Goal: Check status: Check status

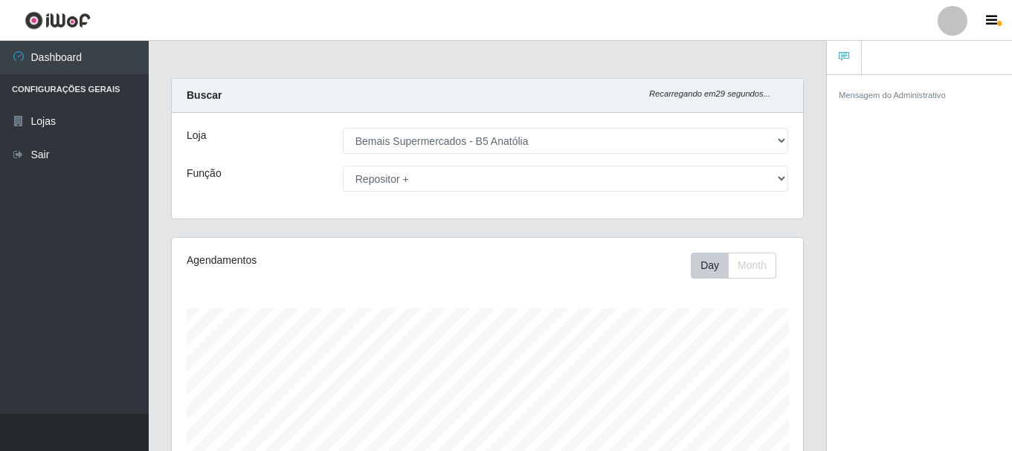
select select "405"
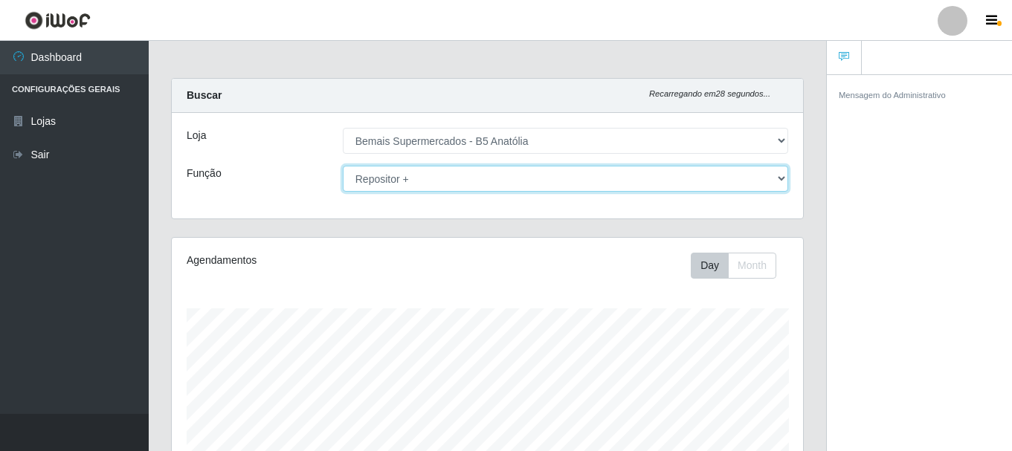
drag, startPoint x: 494, startPoint y: 176, endPoint x: 486, endPoint y: 190, distance: 15.3
click at [494, 176] on select "[Selecione...] ASG ASG + ASG ++ Auxiliar de Estacionamento Auxiliar de Estacion…" at bounding box center [565, 179] width 445 height 26
click at [343, 166] on select "[Selecione...] ASG ASG + ASG ++ Auxiliar de Estacionamento Auxiliar de Estacion…" at bounding box center [565, 179] width 445 height 26
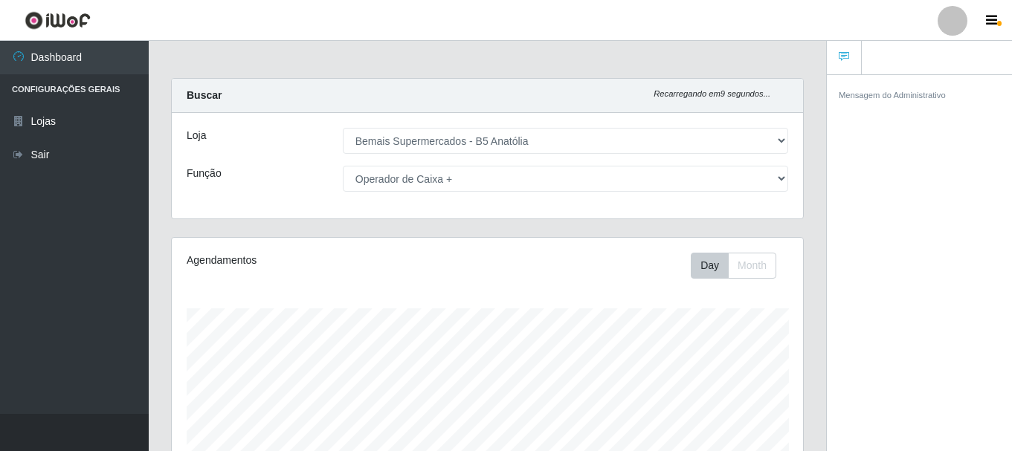
click at [841, 50] on link at bounding box center [844, 58] width 35 height 34
click at [993, 20] on icon "button" at bounding box center [991, 20] width 11 height 13
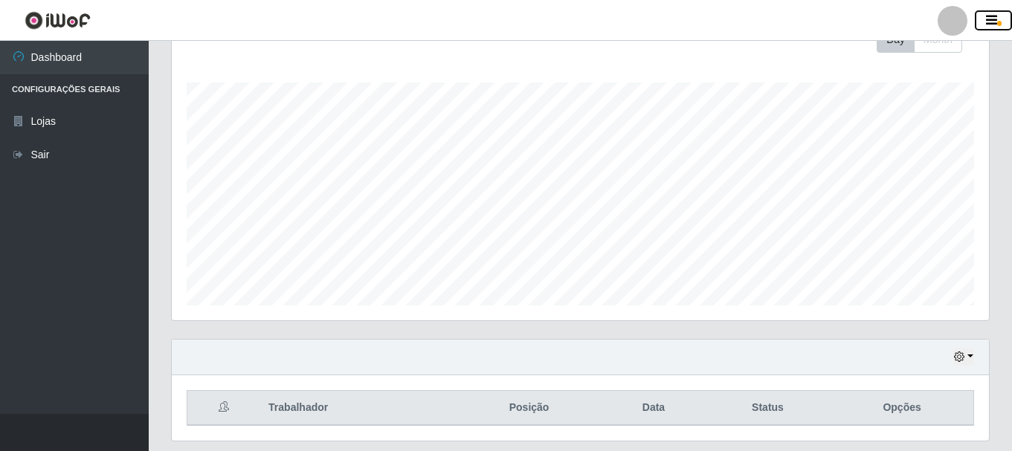
scroll to position [271, 0]
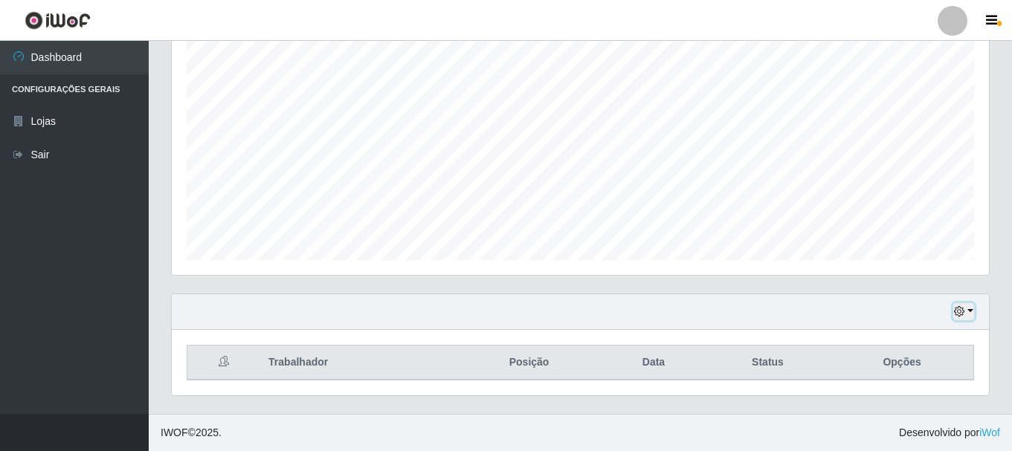
click at [963, 308] on icon "button" at bounding box center [959, 311] width 10 height 10
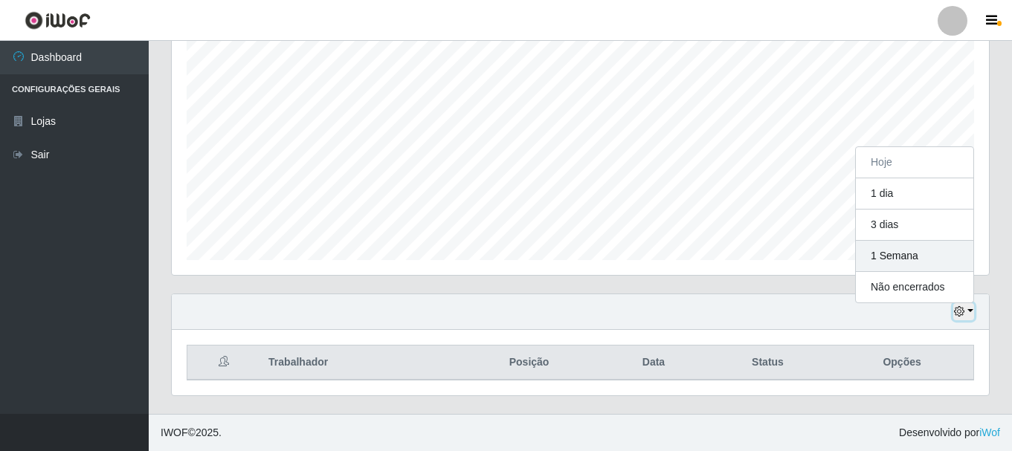
scroll to position [308, 817]
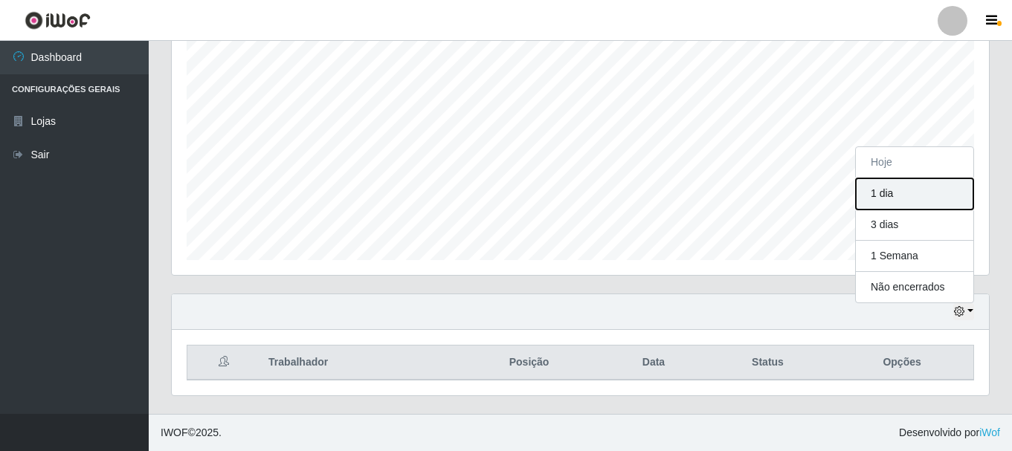
click at [911, 202] on button "1 dia" at bounding box center [914, 193] width 117 height 31
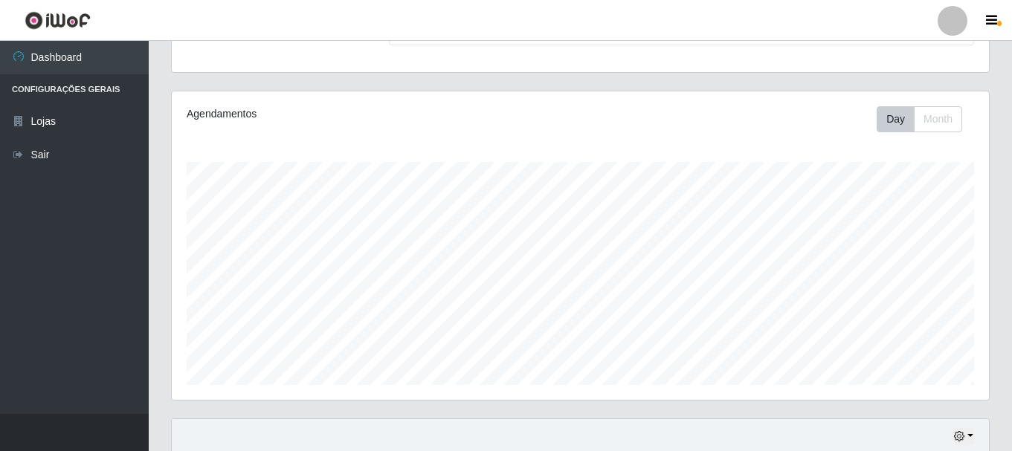
scroll to position [0, 0]
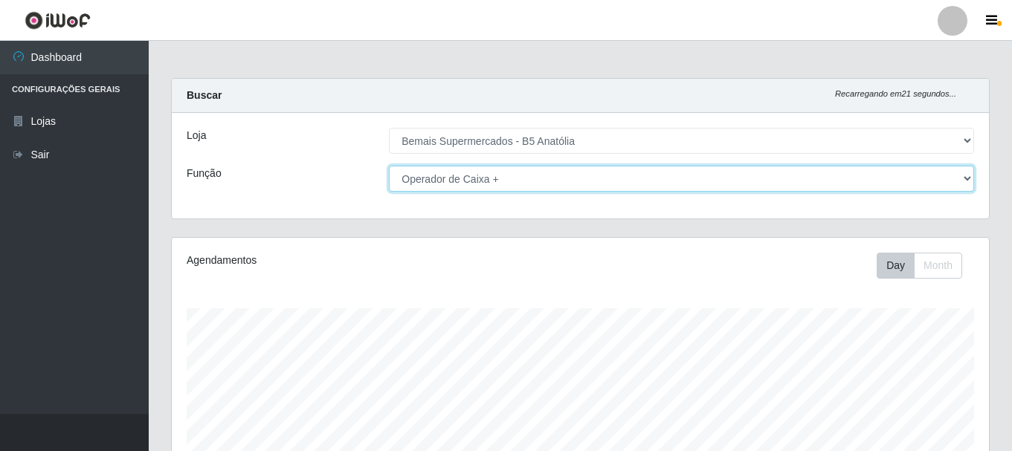
click at [507, 178] on select "[Selecione...] ASG ASG + ASG ++ Auxiliar de Estacionamento Auxiliar de Estacion…" at bounding box center [681, 179] width 585 height 26
click at [389, 166] on select "[Selecione...] ASG ASG + ASG ++ Auxiliar de Estacionamento Auxiliar de Estacion…" at bounding box center [681, 179] width 585 height 26
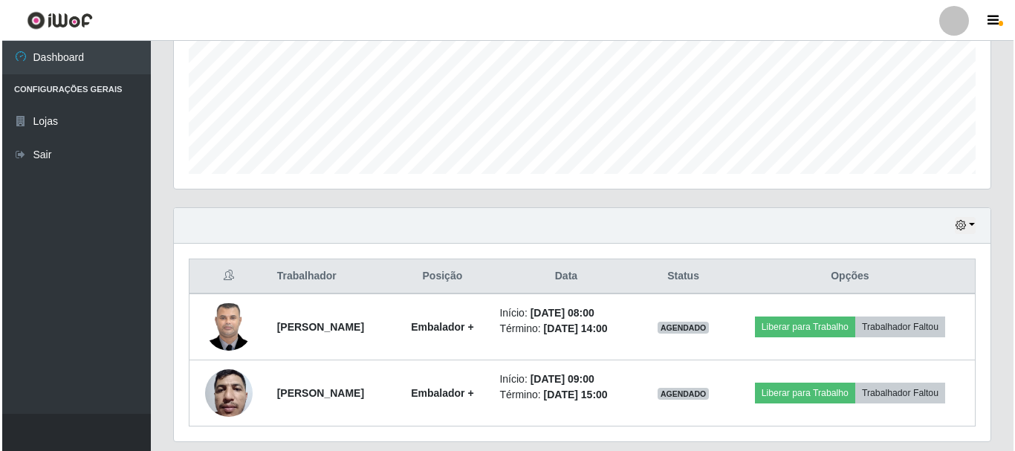
scroll to position [372, 0]
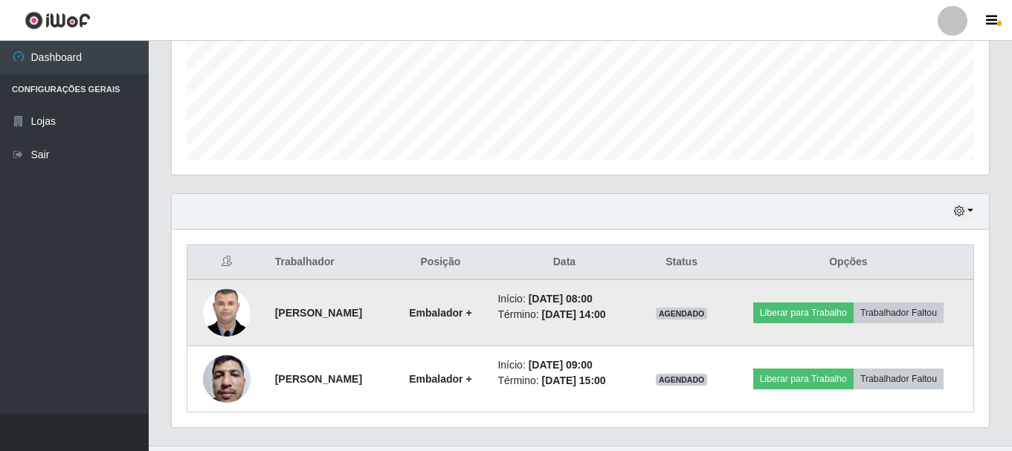
click at [219, 311] on img at bounding box center [227, 312] width 48 height 63
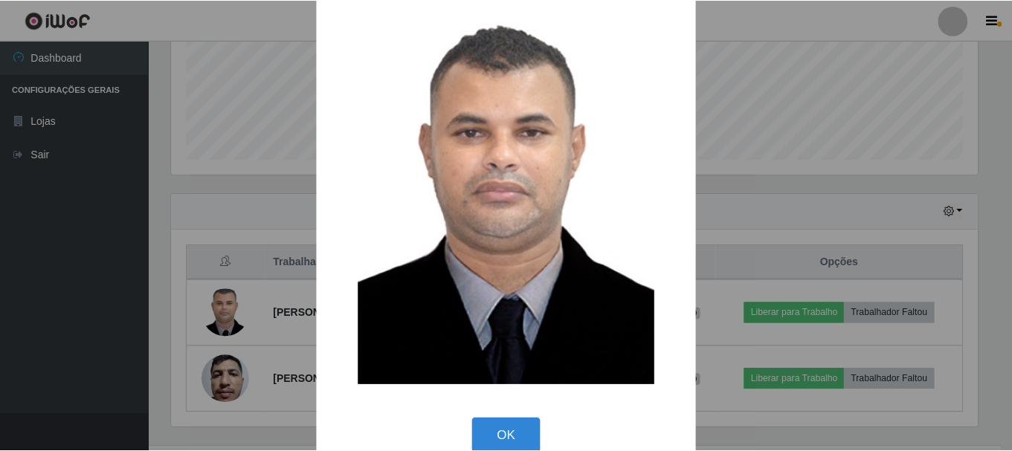
scroll to position [75, 0]
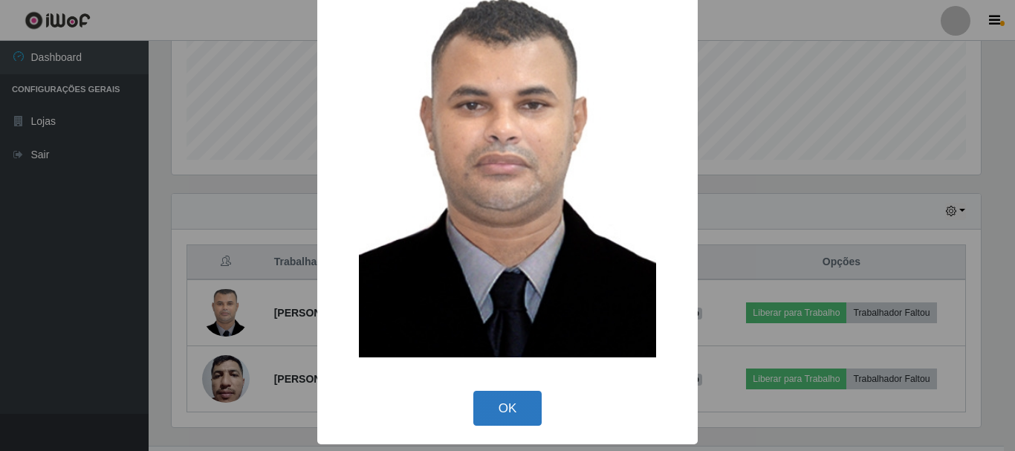
click at [511, 409] on button "OK" at bounding box center [508, 408] width 69 height 35
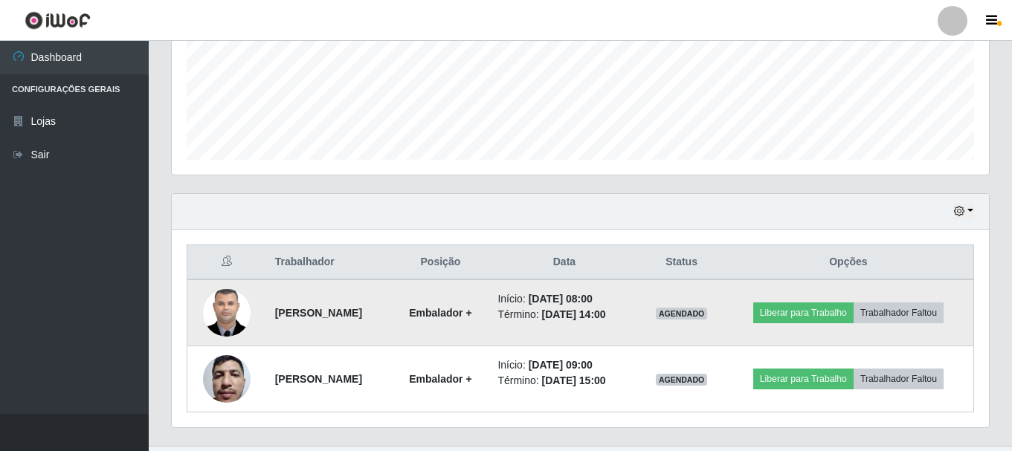
scroll to position [0, 0]
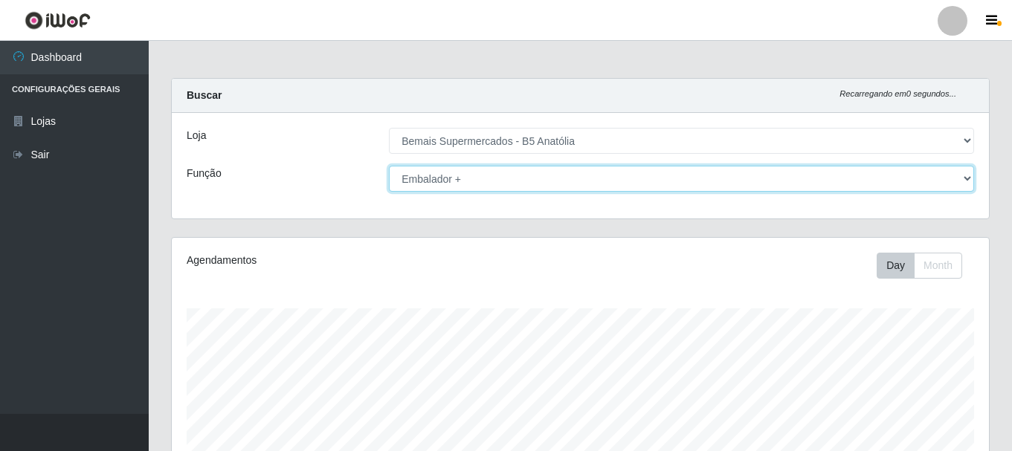
click at [521, 170] on select "[Selecione...] ASG ASG + ASG ++ Auxiliar de Estacionamento Auxiliar de Estacion…" at bounding box center [681, 179] width 585 height 26
select select "82"
click at [389, 166] on select "[Selecione...] ASG ASG + ASG ++ Auxiliar de Estacionamento Auxiliar de Estacion…" at bounding box center [681, 179] width 585 height 26
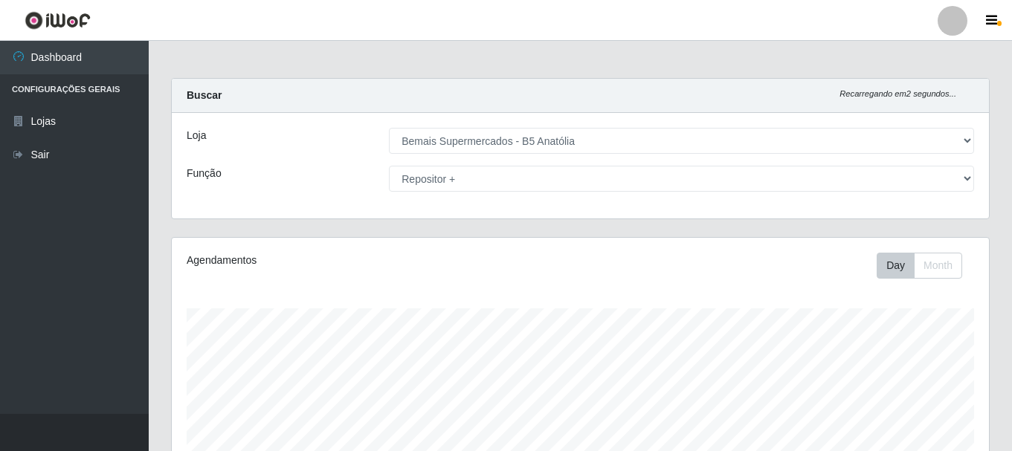
click at [487, 196] on div "Loja [Selecione...] Bemais Supermercados - B5 Anatólia Função [Selecione...] AS…" at bounding box center [580, 166] width 817 height 106
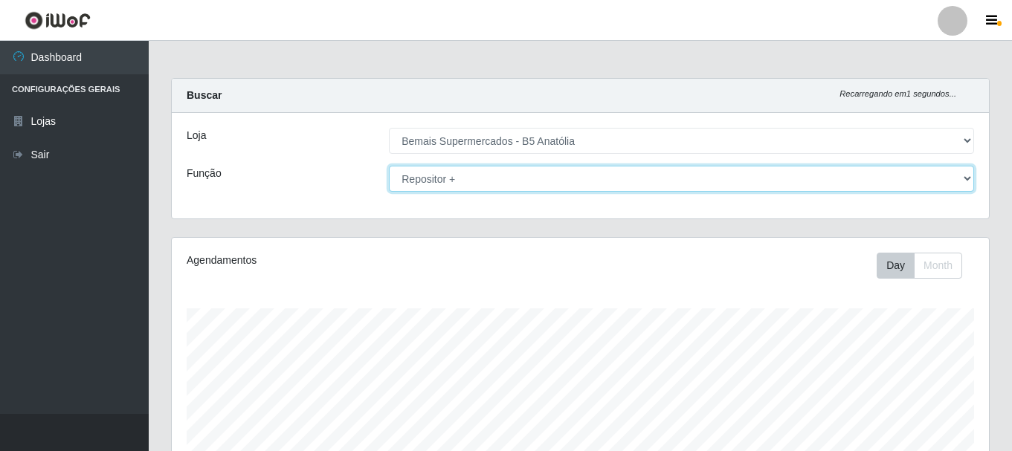
click at [490, 189] on select "[Selecione...] ASG ASG + ASG ++ Auxiliar de Estacionamento Auxiliar de Estacion…" at bounding box center [681, 179] width 585 height 26
click at [389, 166] on select "[Selecione...] ASG ASG + ASG ++ Auxiliar de Estacionamento Auxiliar de Estacion…" at bounding box center [681, 179] width 585 height 26
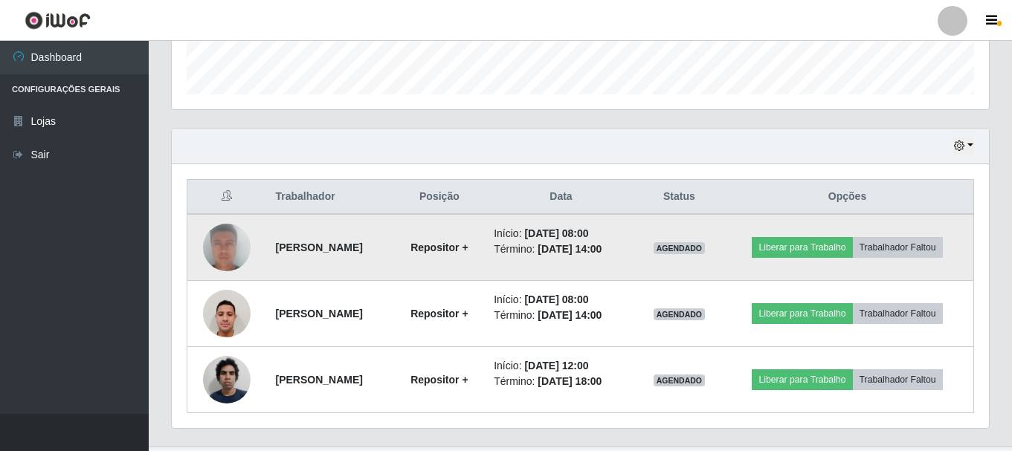
scroll to position [446, 0]
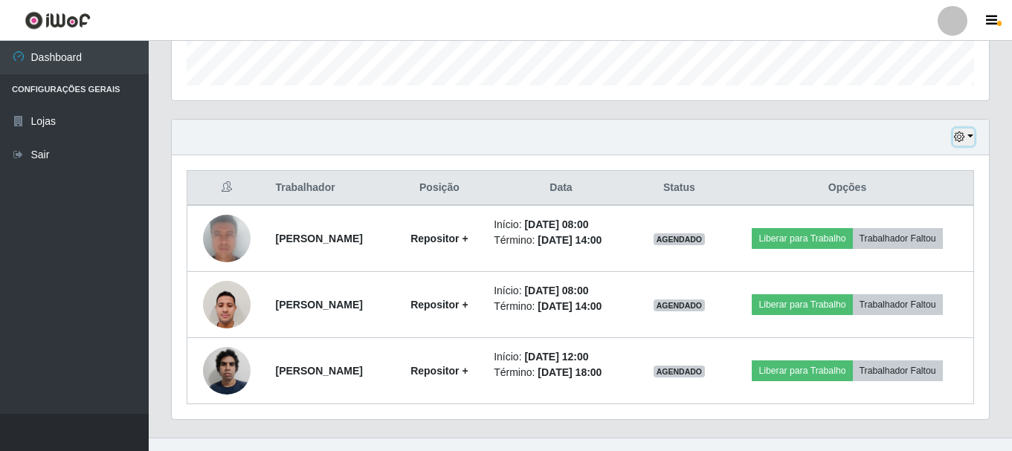
click at [972, 136] on button "button" at bounding box center [963, 137] width 21 height 17
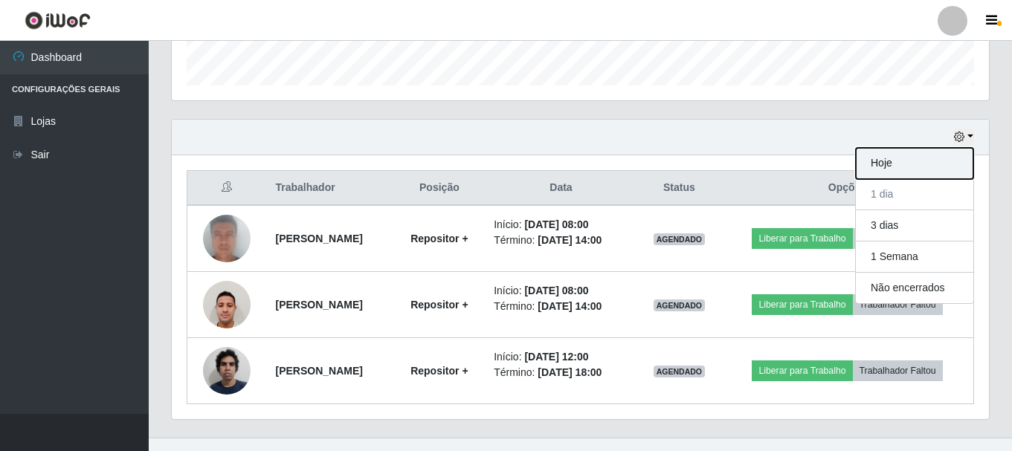
click at [931, 163] on button "Hoje" at bounding box center [914, 163] width 117 height 31
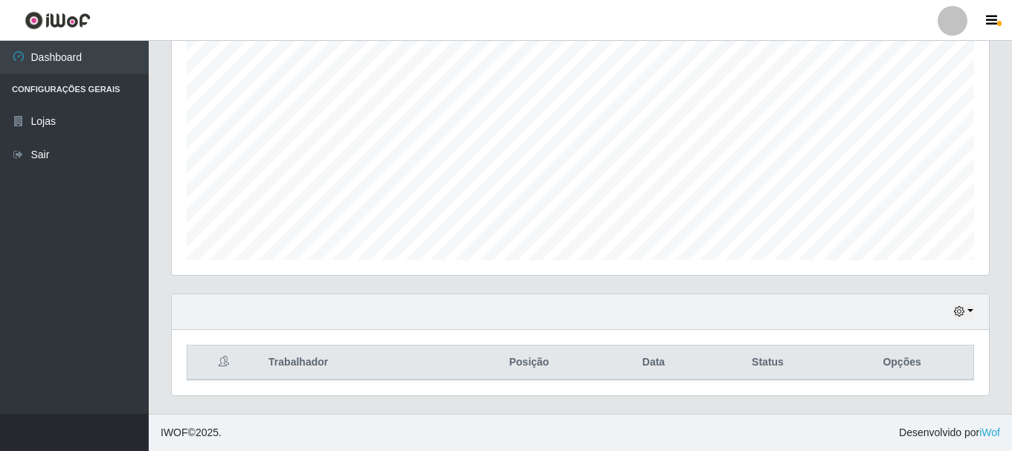
click at [974, 313] on div "Hoje 1 dia 3 dias 1 Semana Não encerrados" at bounding box center [580, 312] width 817 height 36
click at [969, 313] on button "button" at bounding box center [963, 311] width 21 height 17
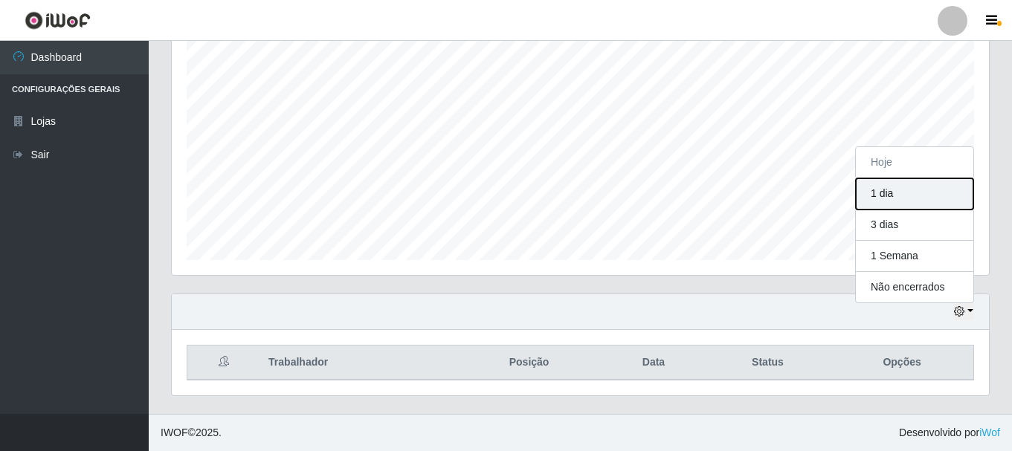
click at [912, 195] on button "1 dia" at bounding box center [914, 193] width 117 height 31
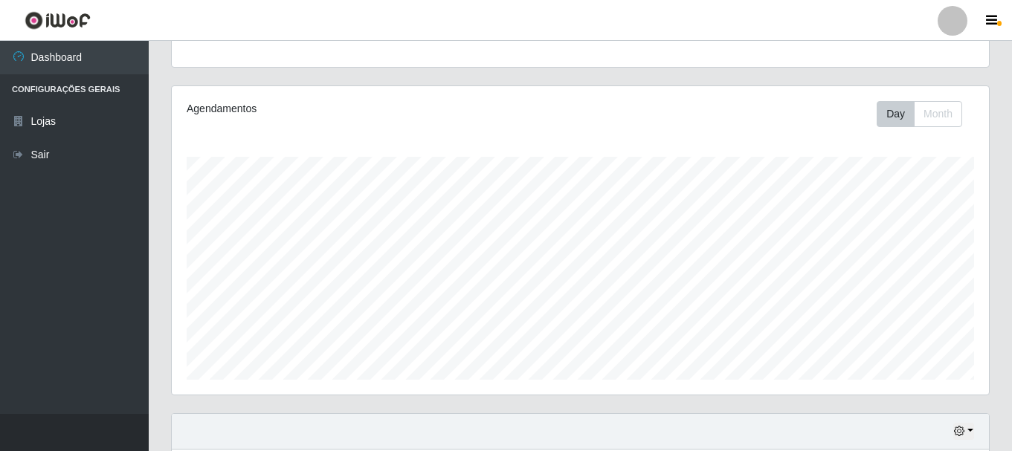
scroll to position [98, 0]
